Goal: Use online tool/utility: Utilize a website feature to perform a specific function

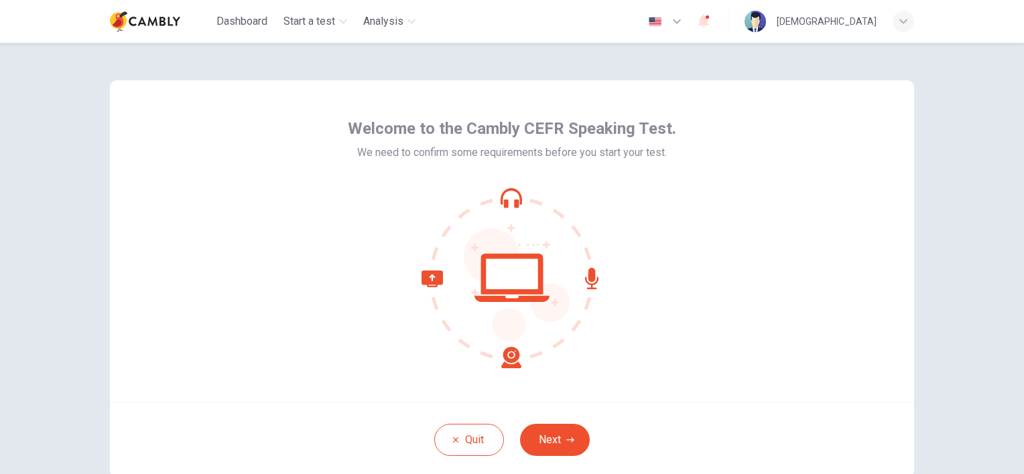
scroll to position [67, 0]
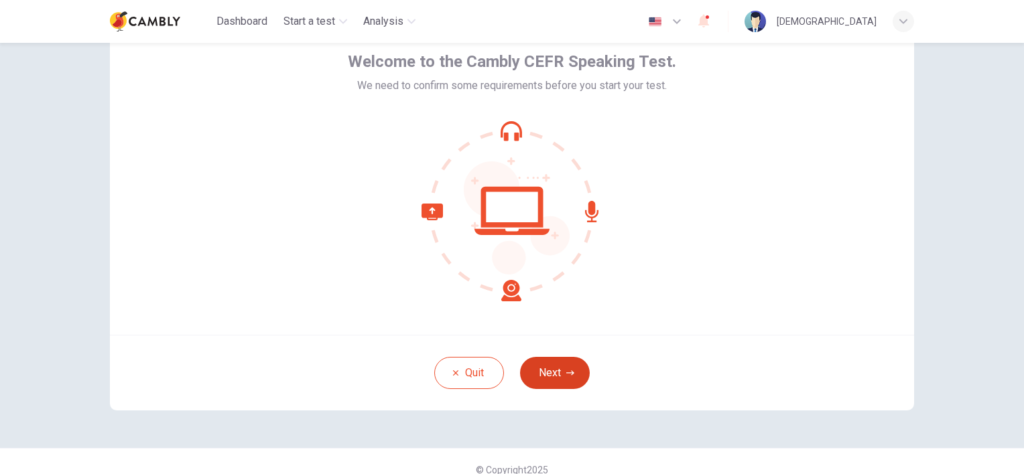
click at [557, 372] on button "Next" at bounding box center [555, 373] width 70 height 32
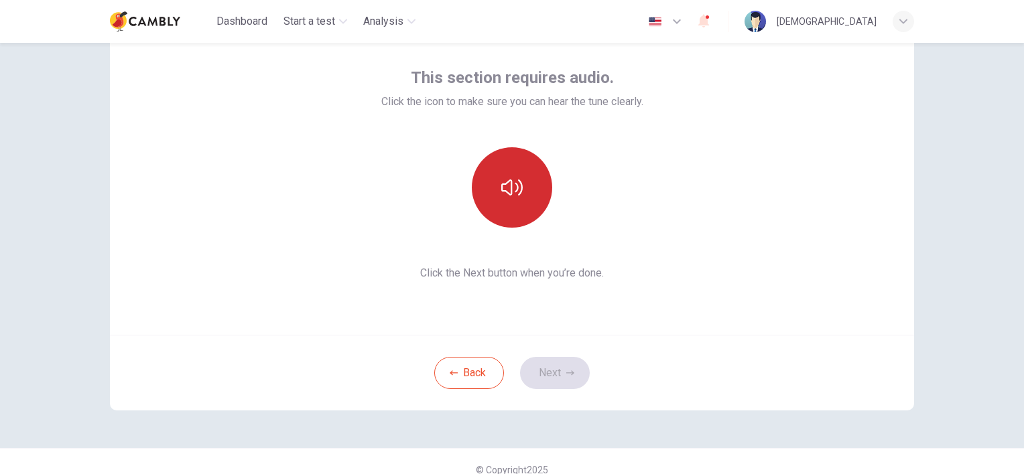
click at [514, 182] on icon "button" at bounding box center [511, 187] width 21 height 21
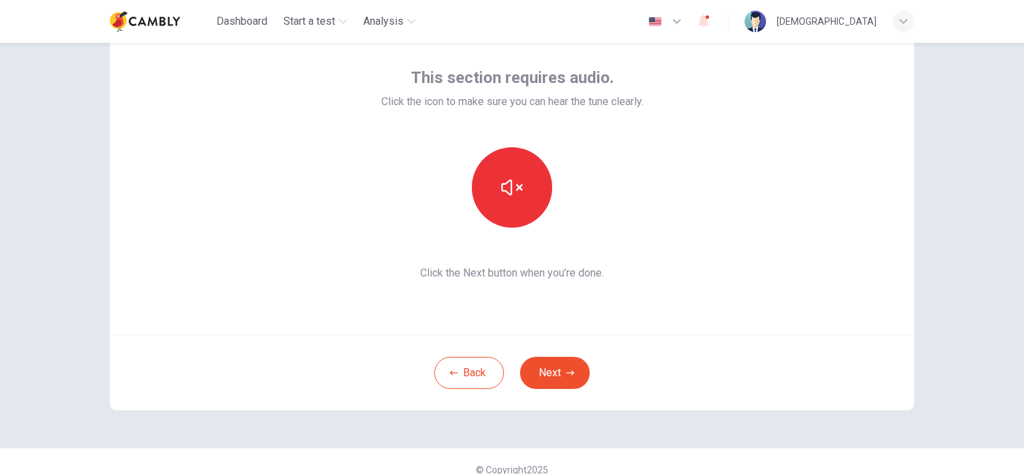
click at [551, 373] on button "Next" at bounding box center [555, 373] width 70 height 32
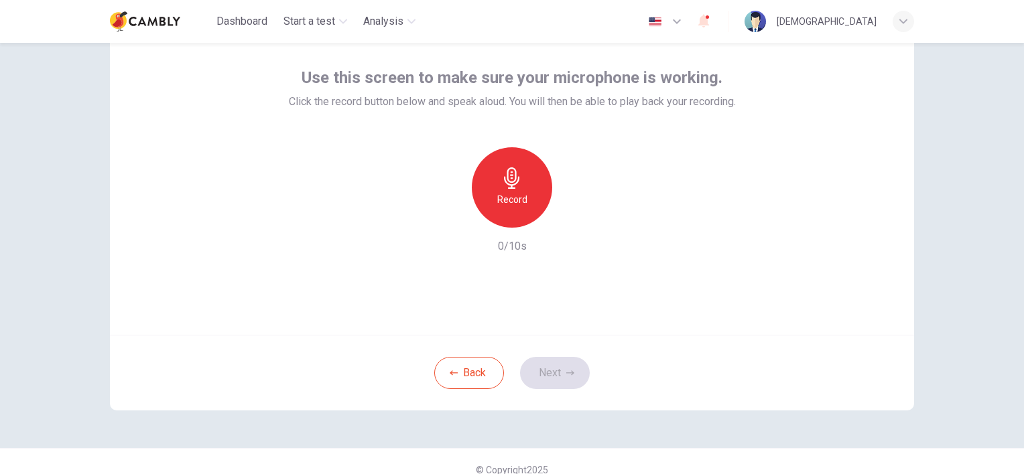
click at [512, 180] on icon "button" at bounding box center [511, 177] width 21 height 21
click at [569, 220] on icon "button" at bounding box center [573, 216] width 13 height 13
click at [554, 372] on button "Next" at bounding box center [555, 373] width 70 height 32
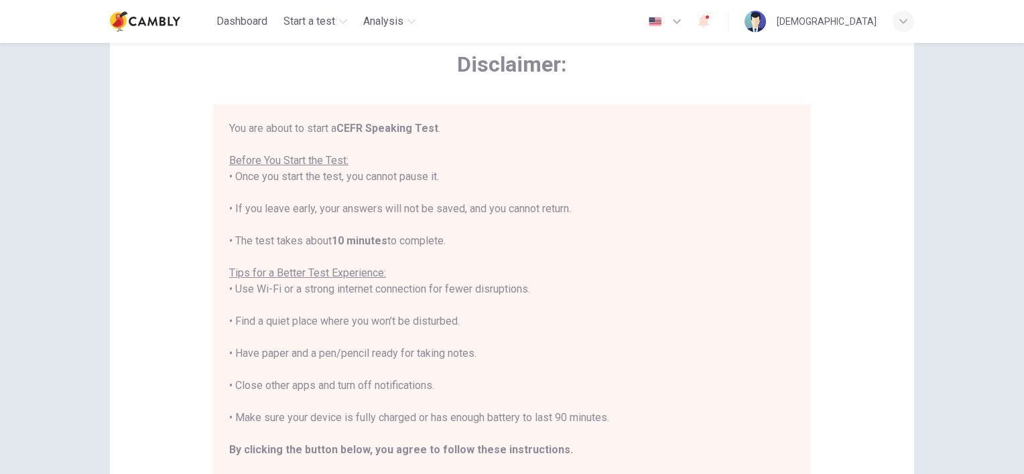
scroll to position [15, 0]
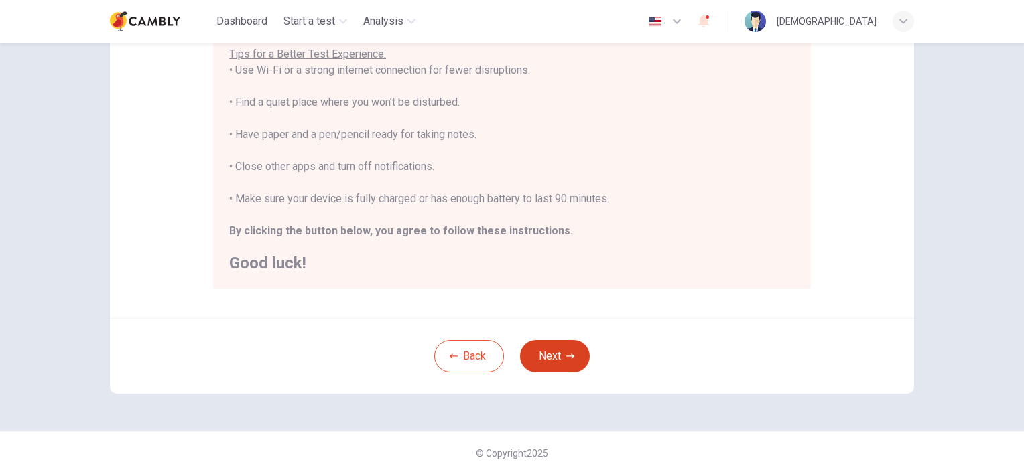
click at [543, 354] on button "Next" at bounding box center [555, 356] width 70 height 32
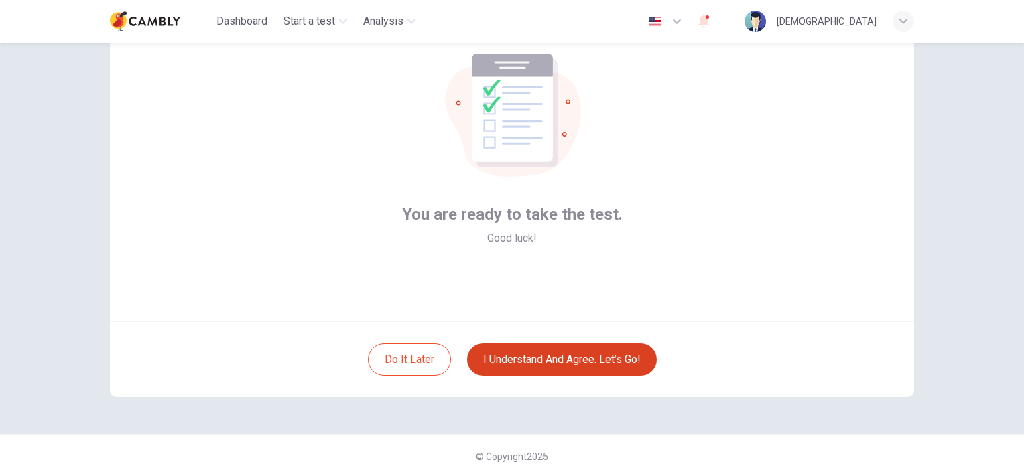
scroll to position [83, 0]
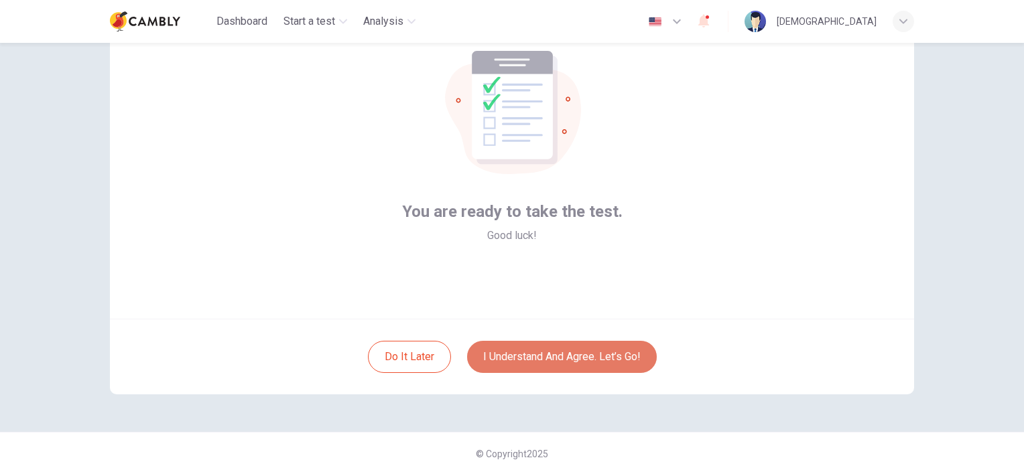
click at [545, 352] on button "I understand and agree. Let’s go!" at bounding box center [562, 357] width 190 height 32
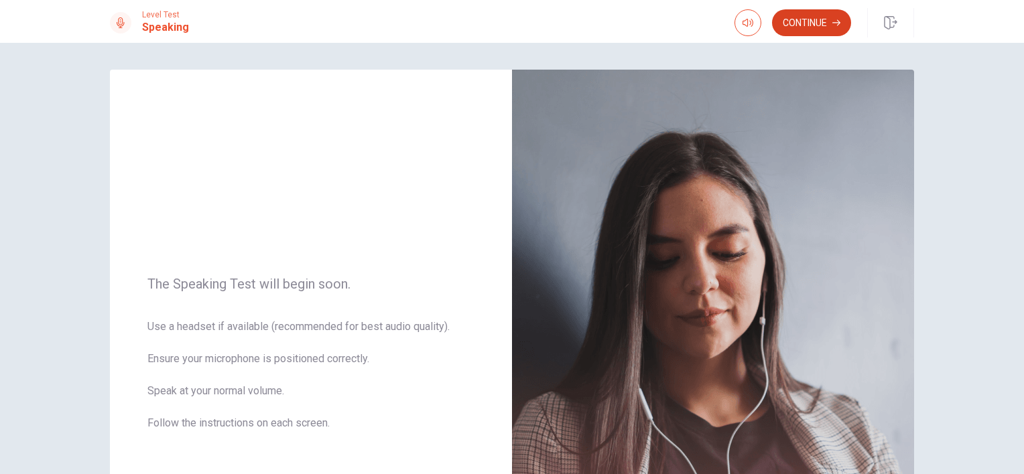
click at [814, 21] on button "Continue" at bounding box center [811, 22] width 79 height 27
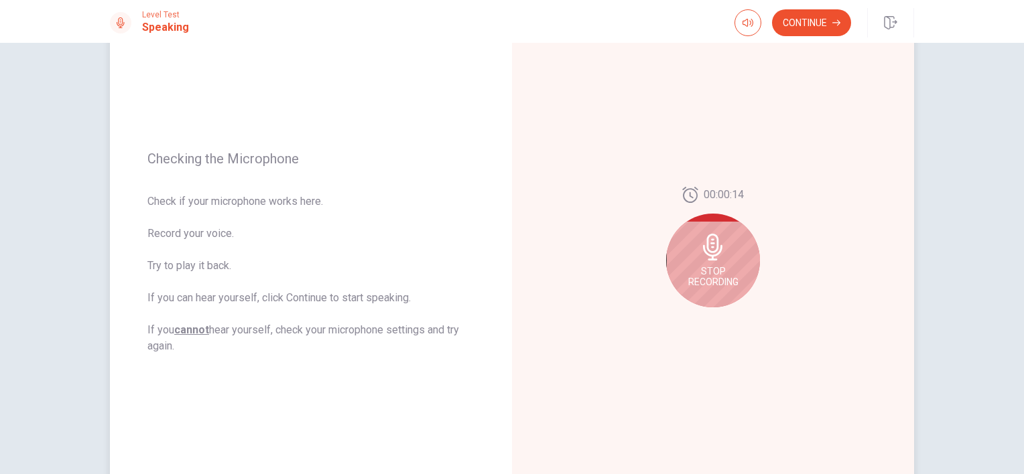
scroll to position [134, 0]
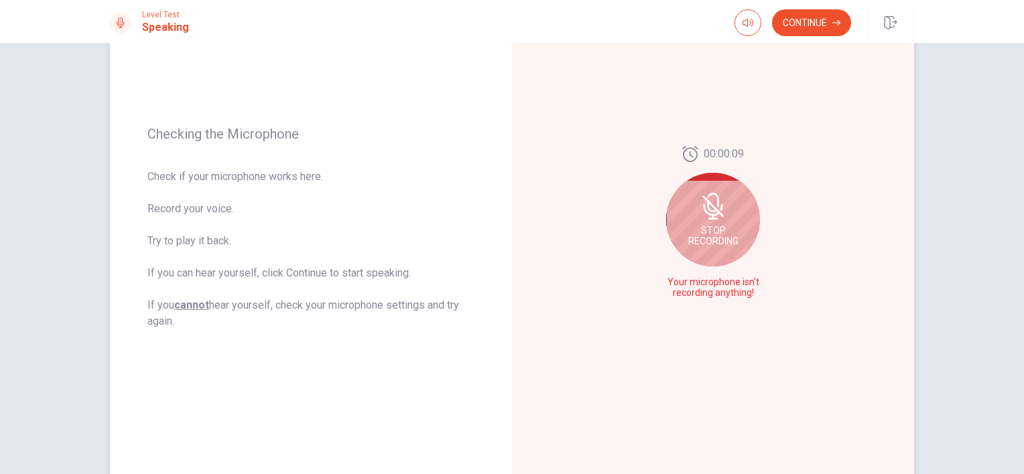
click at [708, 218] on icon at bounding box center [712, 219] width 9 height 2
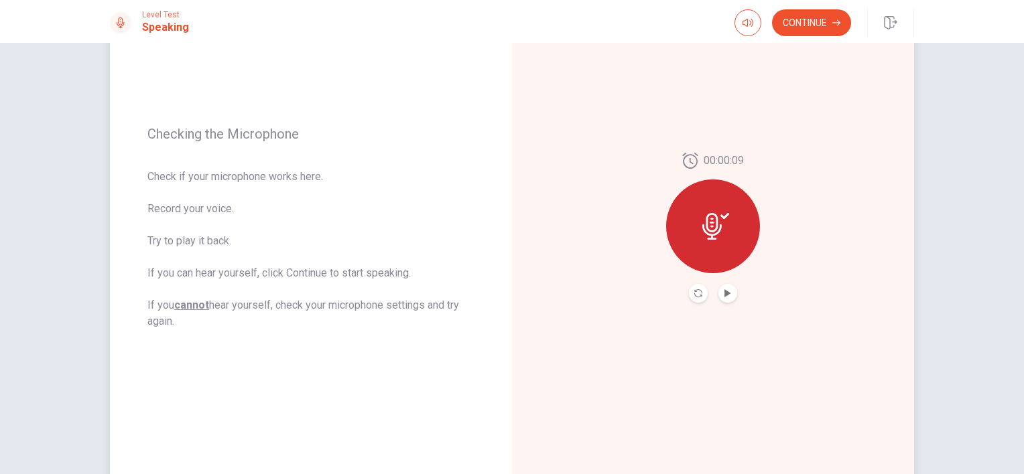
click at [726, 297] on button "Play Audio" at bounding box center [727, 293] width 19 height 19
click at [726, 297] on button "Pause Audio" at bounding box center [727, 293] width 19 height 19
click at [726, 295] on icon "Play Audio" at bounding box center [728, 293] width 8 height 8
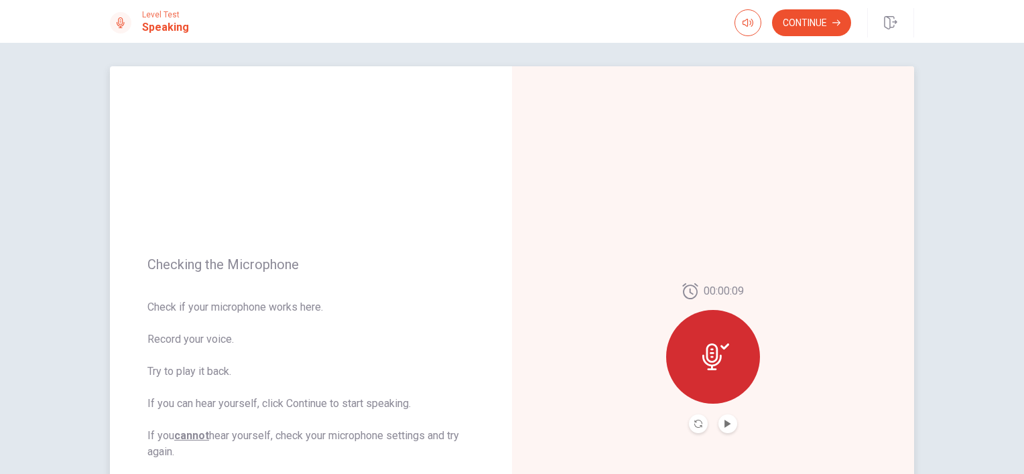
scroll to position [0, 0]
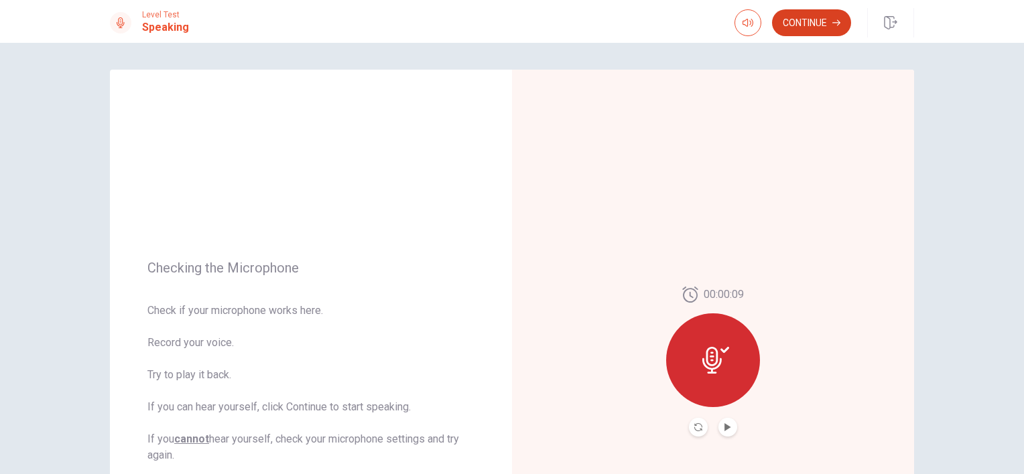
click at [814, 19] on button "Continue" at bounding box center [811, 22] width 79 height 27
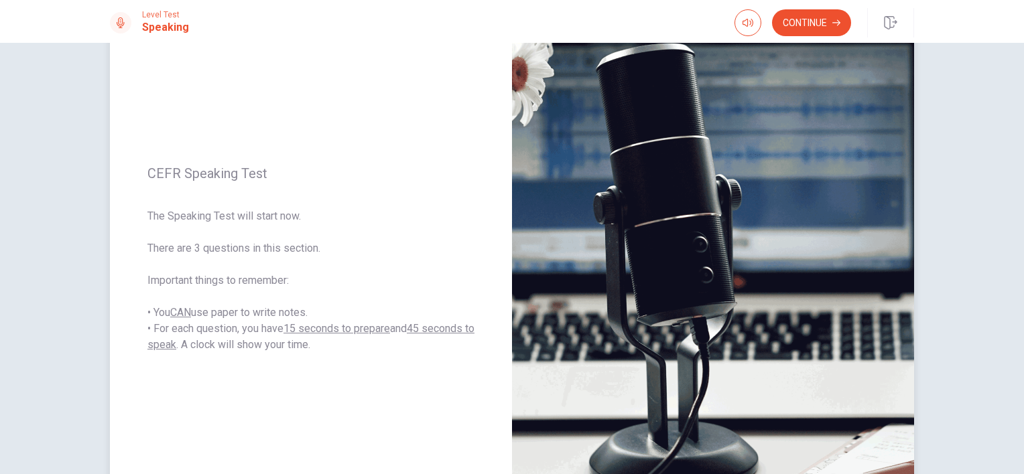
scroll to position [134, 0]
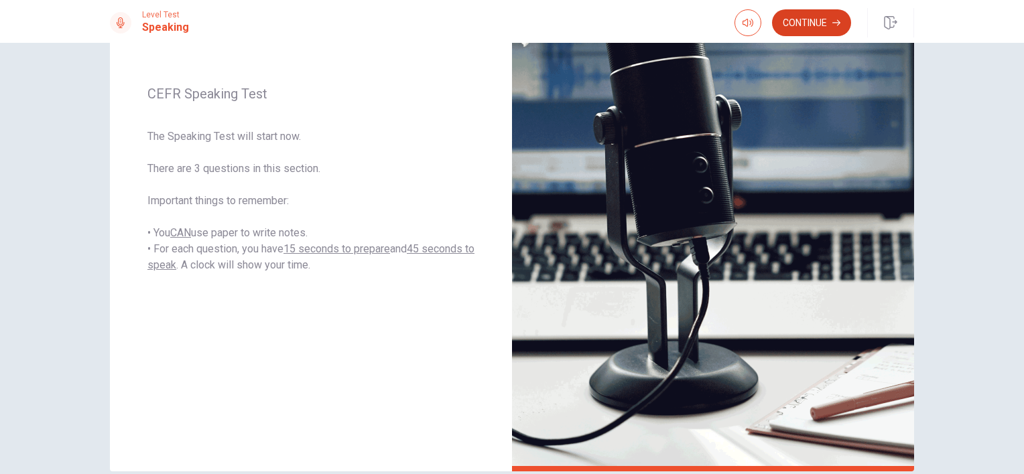
click at [815, 15] on button "Continue" at bounding box center [811, 22] width 79 height 27
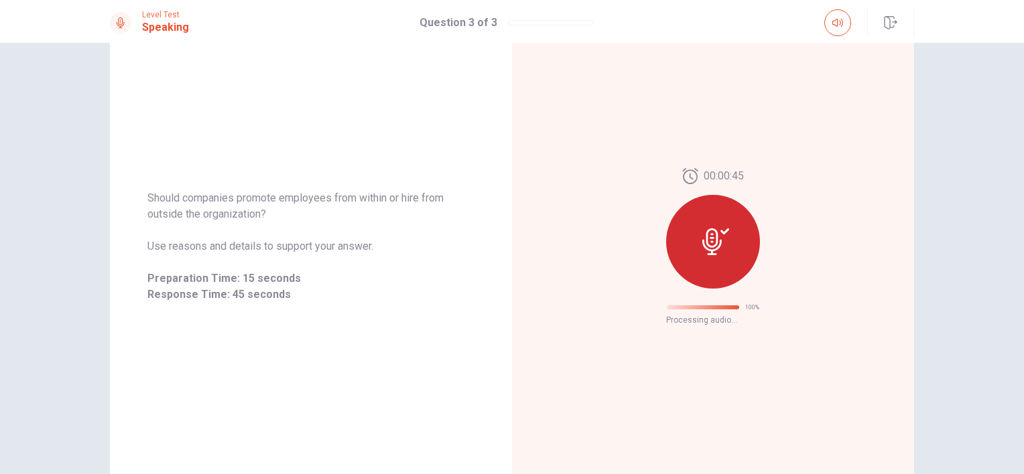
scroll to position [13, 0]
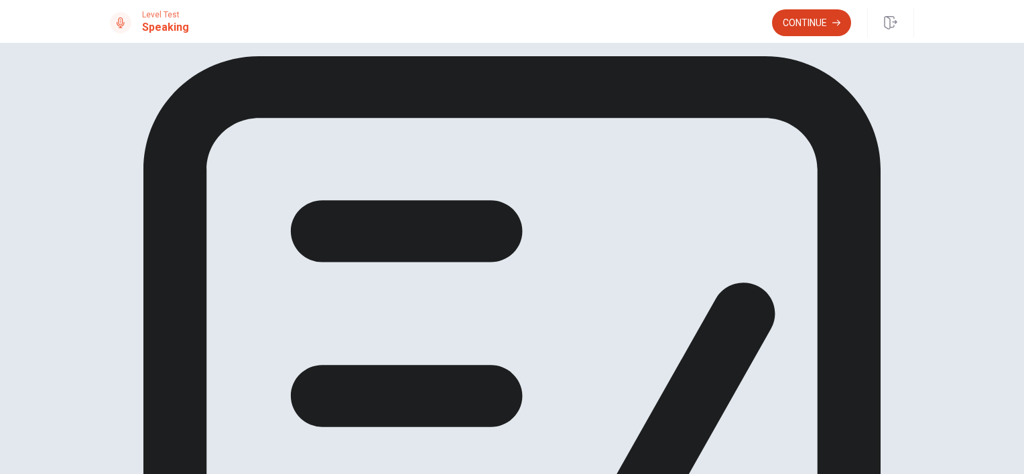
click at [812, 25] on button "Continue" at bounding box center [811, 22] width 79 height 27
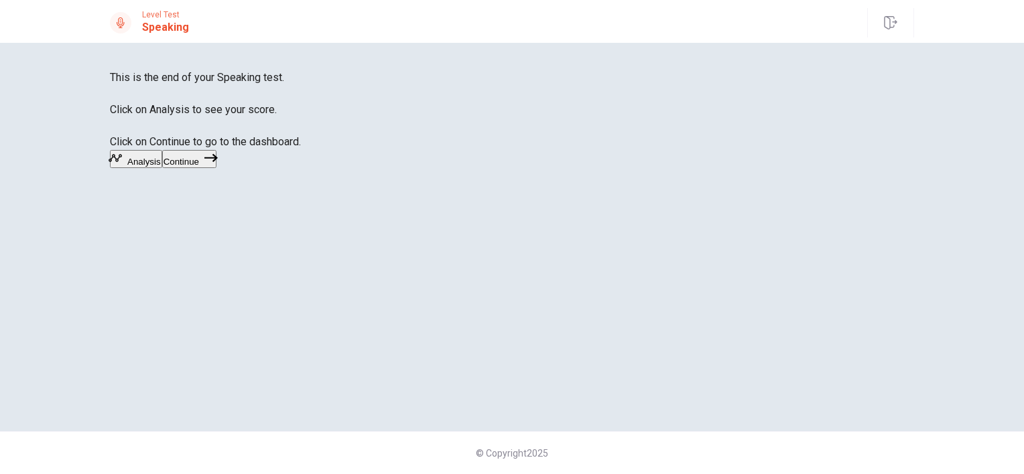
click at [162, 168] on button "Analysis" at bounding box center [136, 159] width 52 height 18
